Goal: Information Seeking & Learning: Learn about a topic

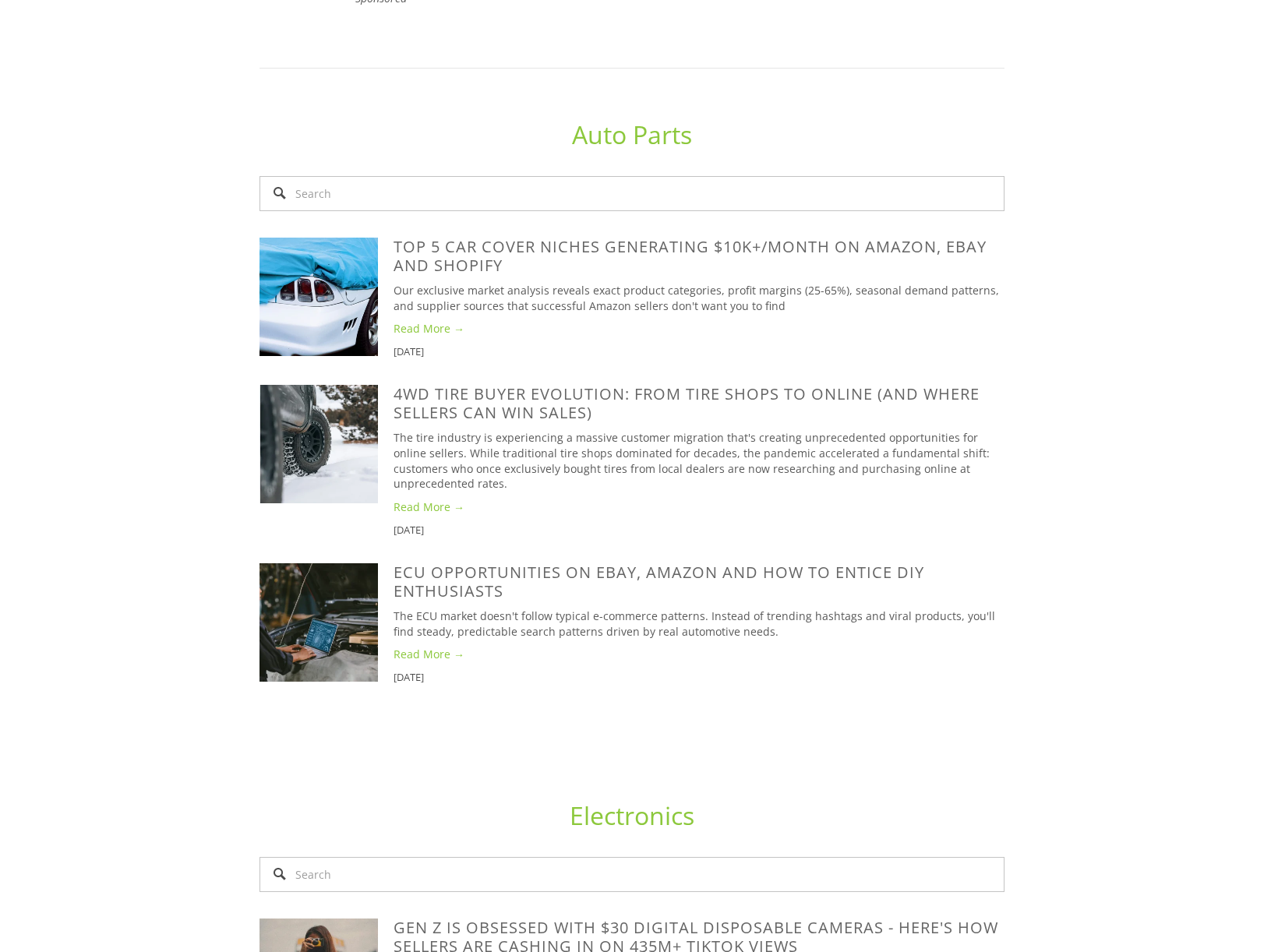
scroll to position [1090, 0]
click at [622, 797] on link "Electronics" at bounding box center [631, 814] width 124 height 33
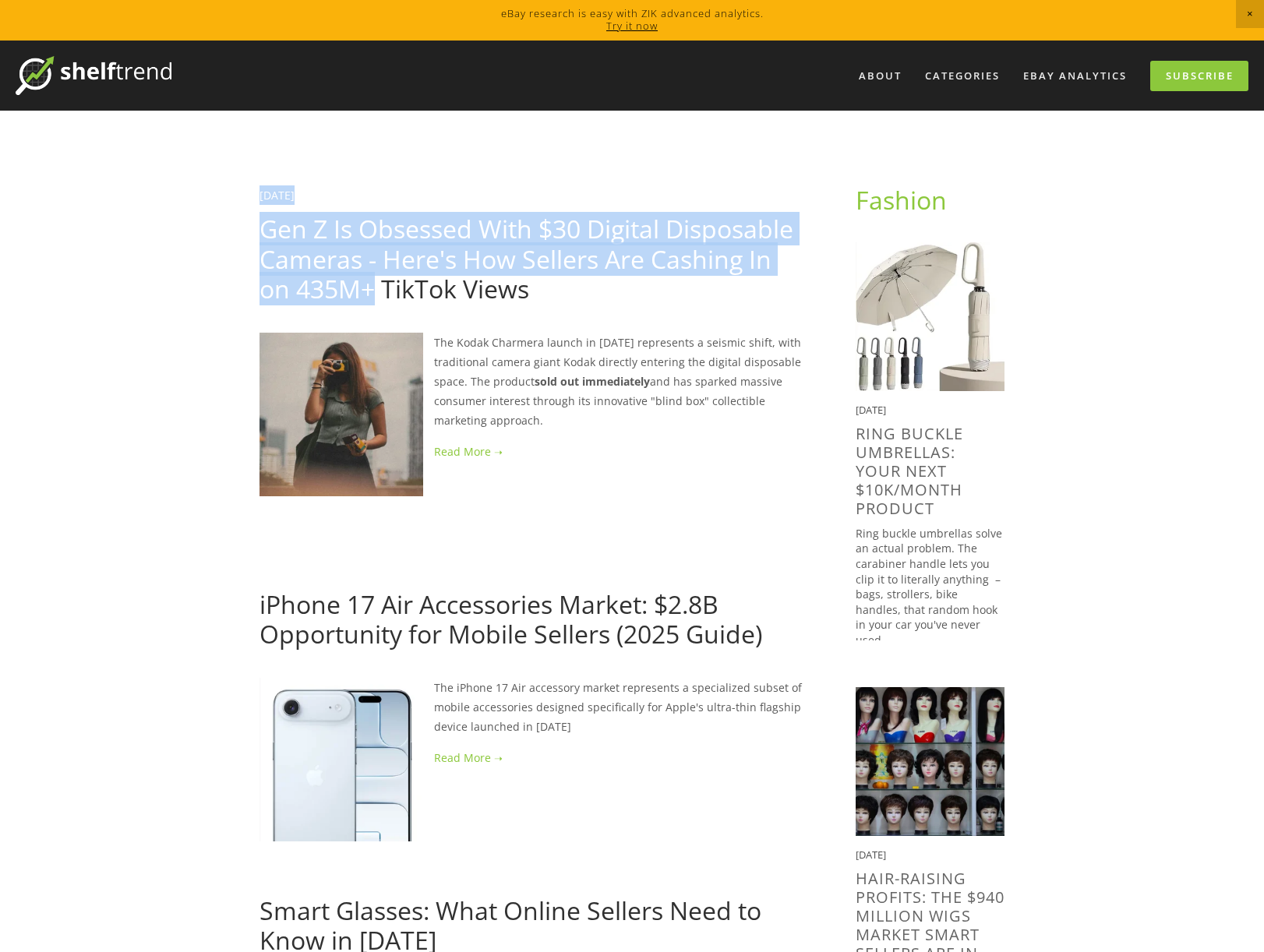
drag, startPoint x: 259, startPoint y: 186, endPoint x: 355, endPoint y: 249, distance: 114.8
click at [416, 190] on div "Aja Isaac September 17, 2025" at bounding box center [532, 195] width 546 height 19
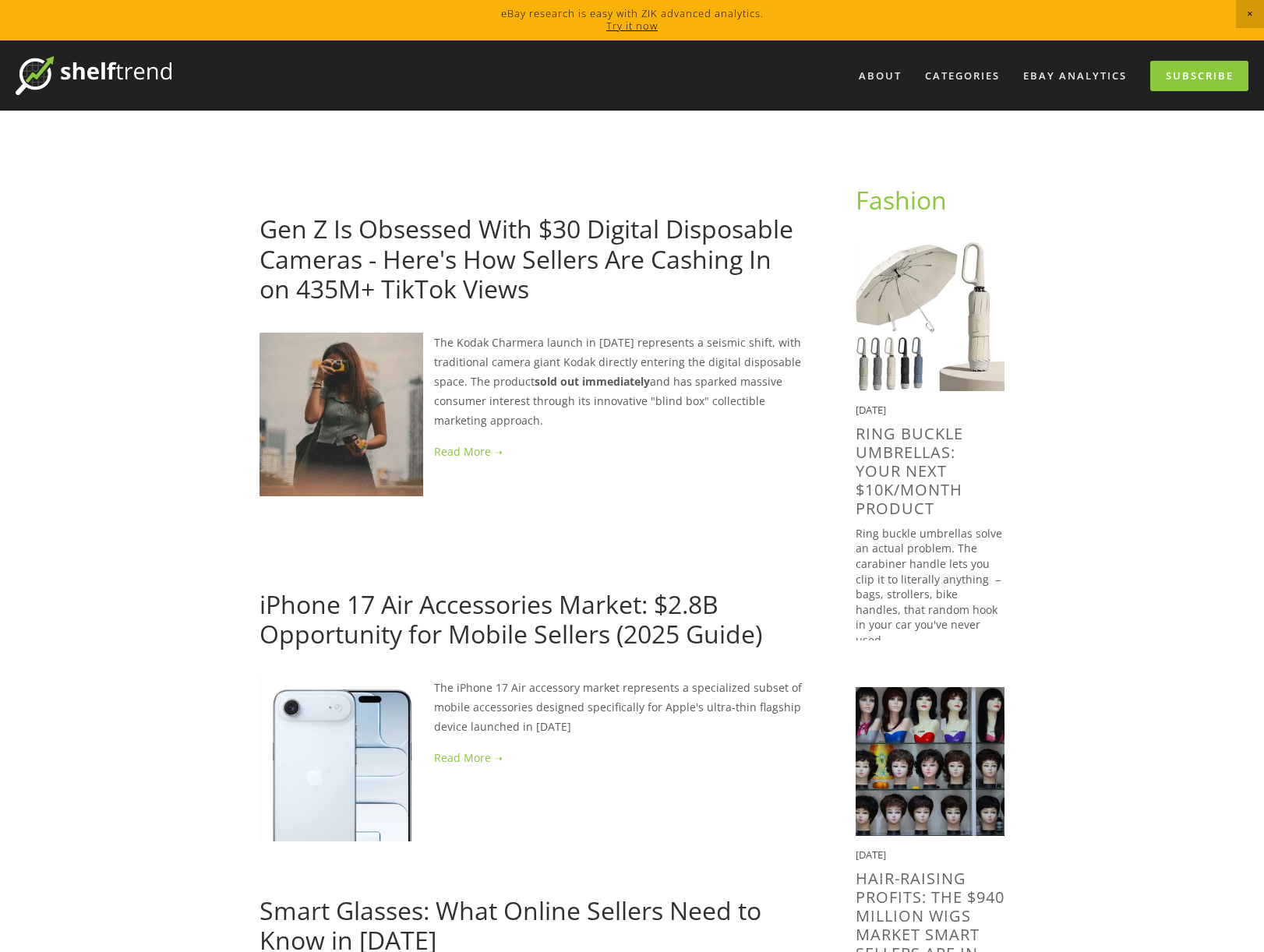
click at [294, 191] on link "September 17, 2025" at bounding box center [277, 195] width 35 height 15
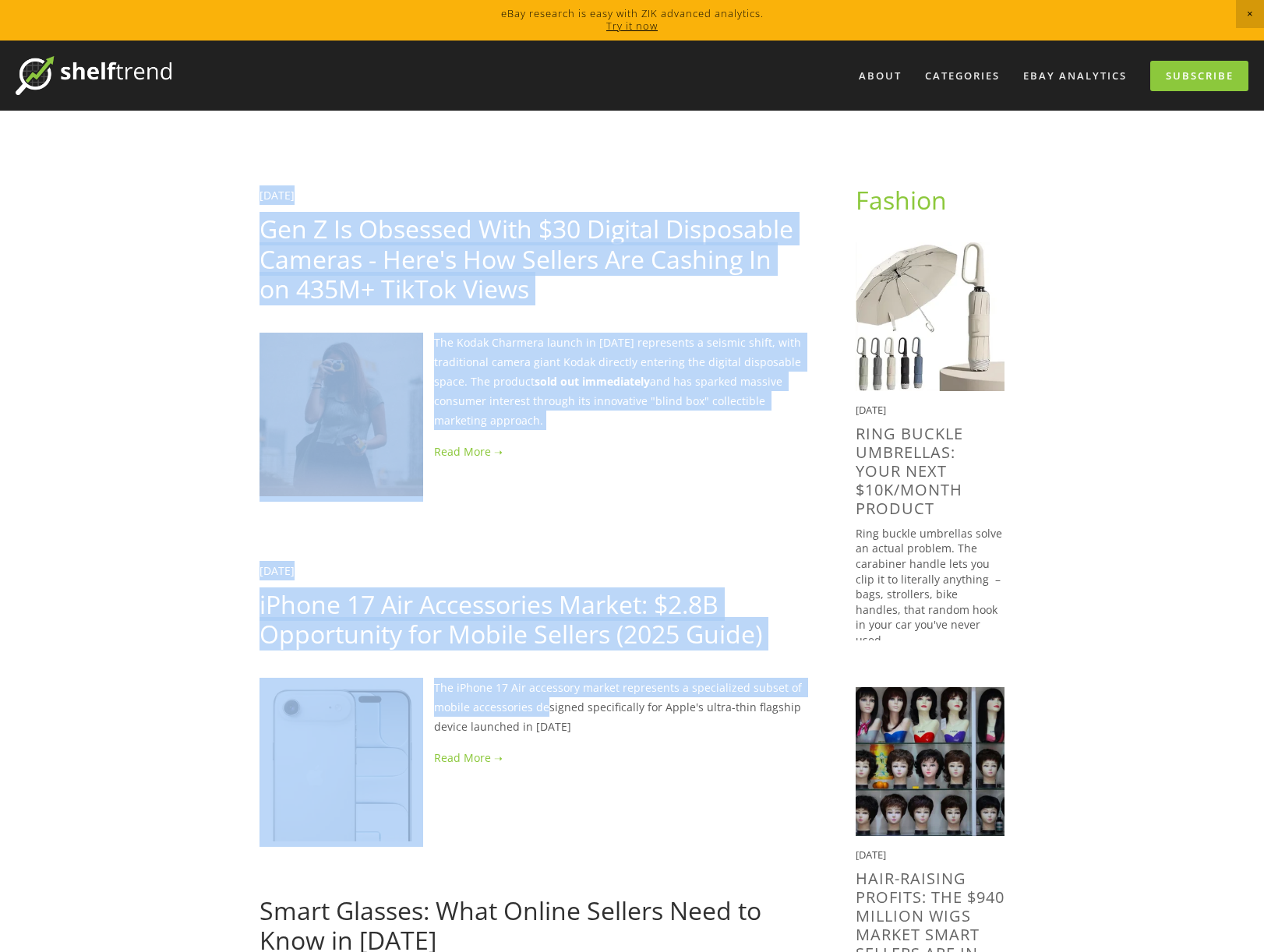
drag, startPoint x: 237, startPoint y: 172, endPoint x: 546, endPoint y: 688, distance: 601.4
